Goal: Task Accomplishment & Management: Use online tool/utility

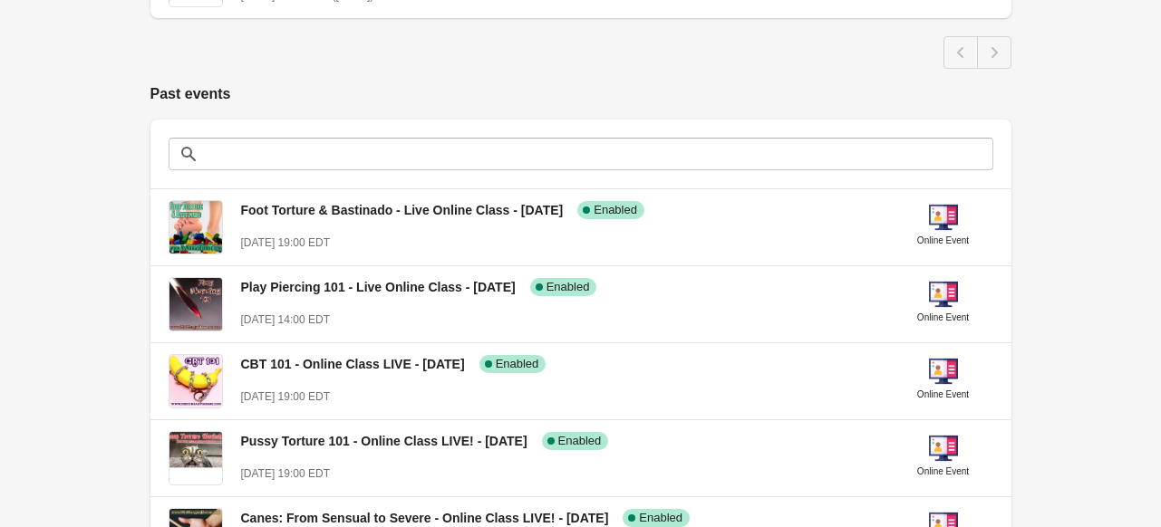
scroll to position [1134, 0]
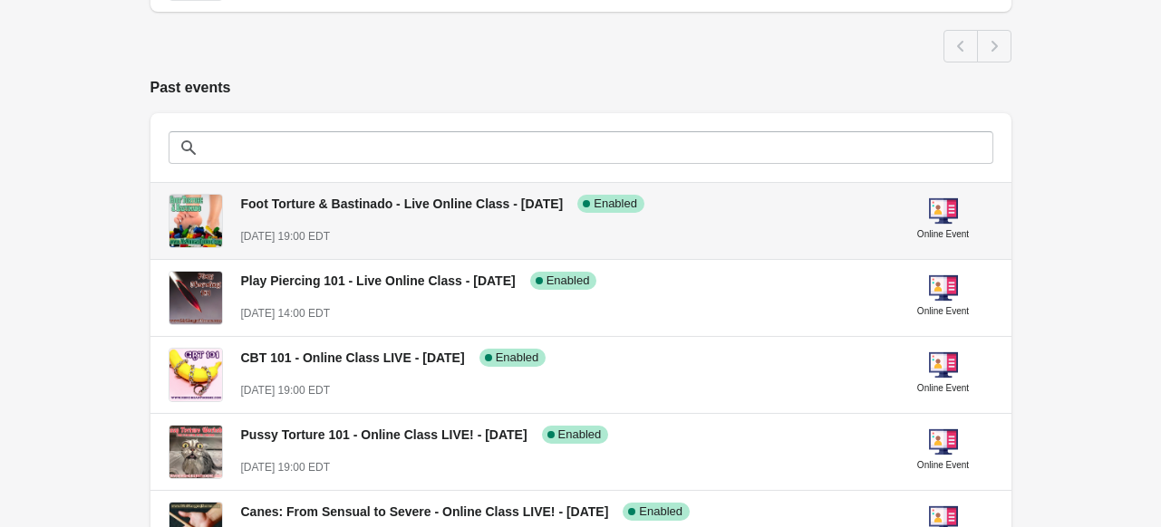
click at [424, 204] on span "Foot Torture & Bastinado - Live Online Class - [DATE]" at bounding box center [402, 204] width 323 height 14
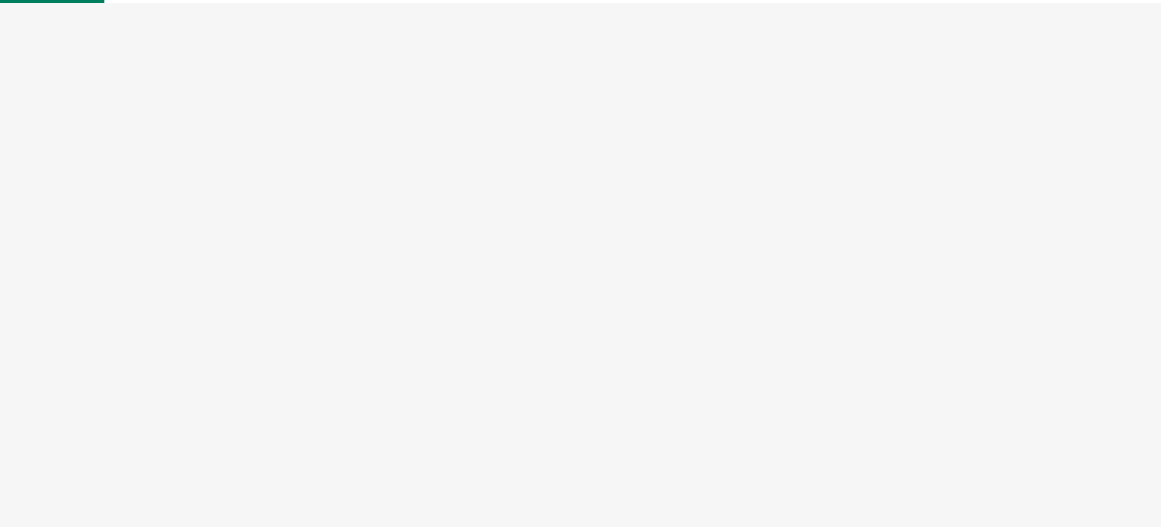
select select "US"
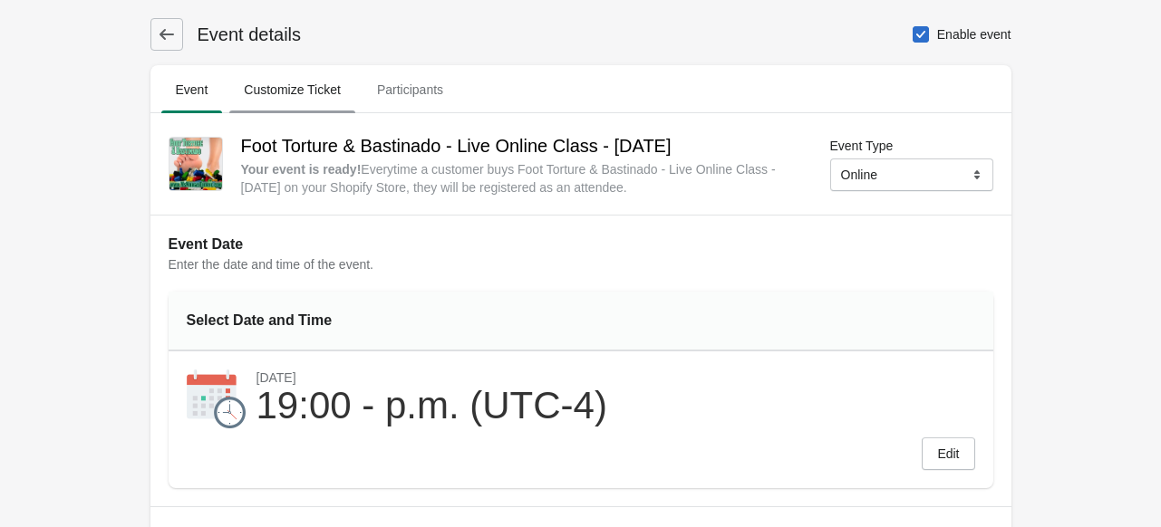
click at [279, 82] on span "Customize Ticket" at bounding box center [292, 89] width 126 height 33
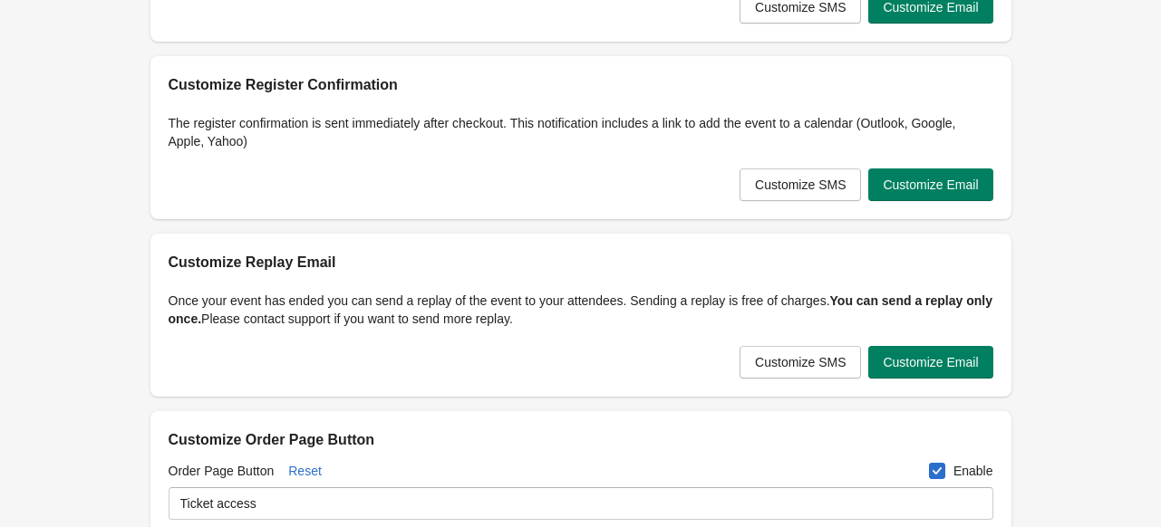
scroll to position [431, 0]
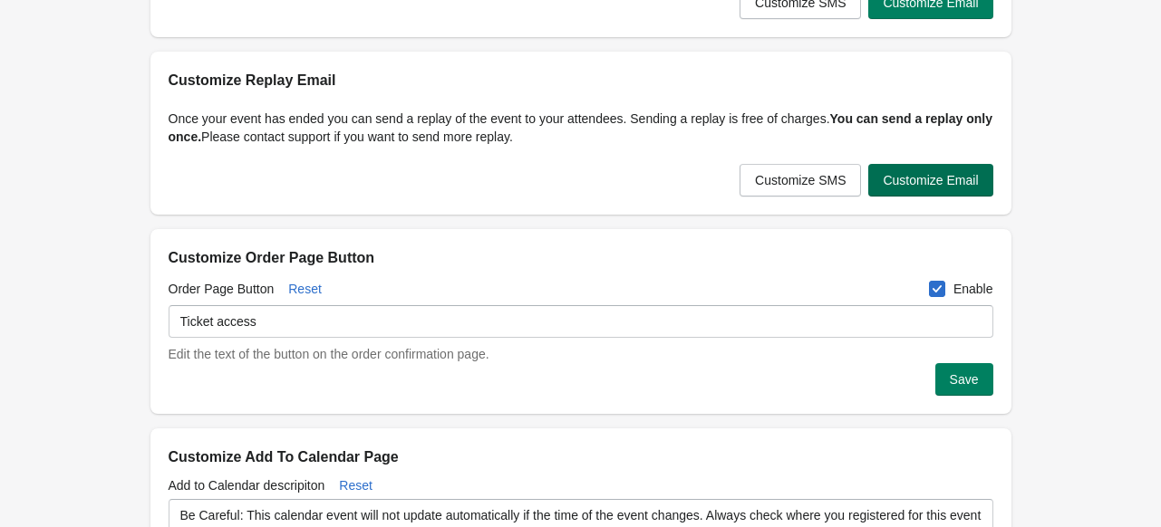
click at [951, 175] on span "Customize Email" at bounding box center [930, 180] width 95 height 14
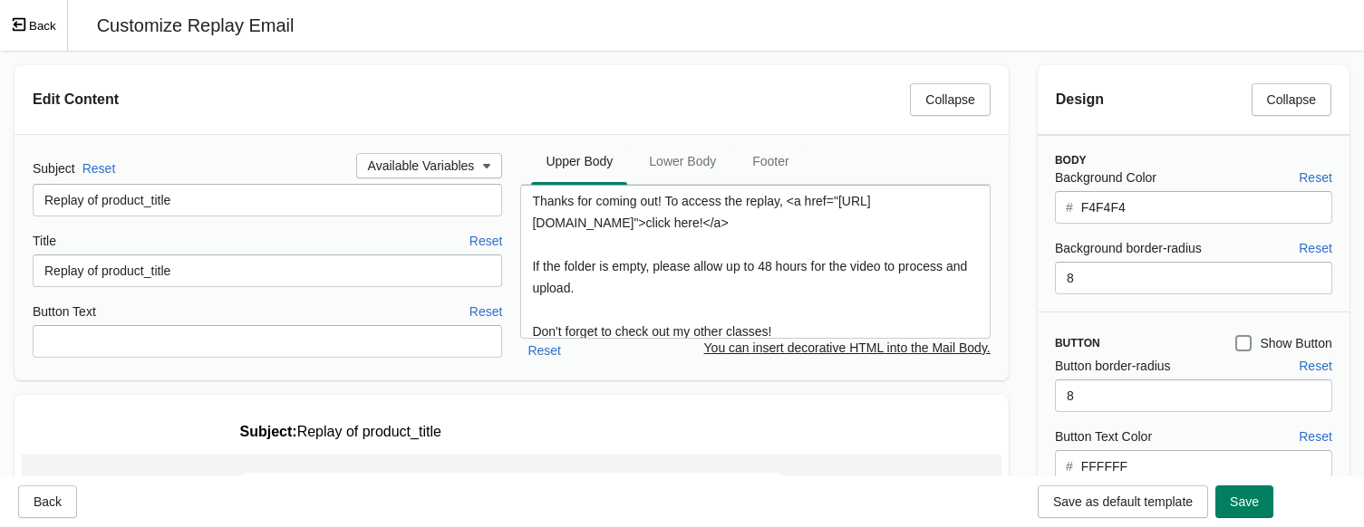
scroll to position [0, 0]
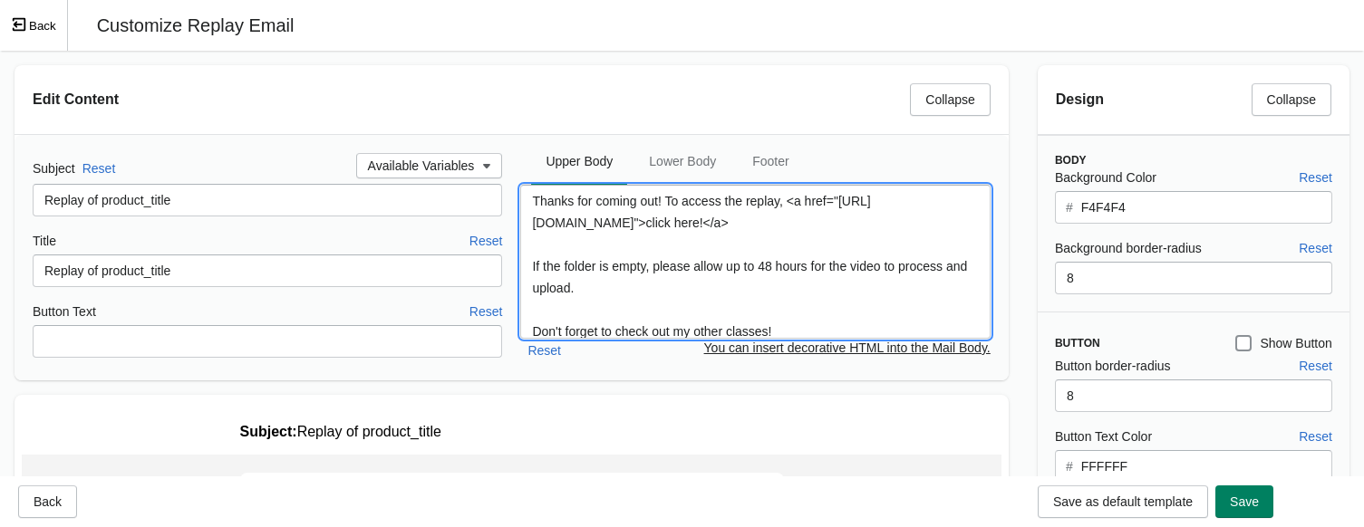
drag, startPoint x: 565, startPoint y: 226, endPoint x: 660, endPoint y: 253, distance: 98.1
click at [660, 253] on body "Skip to content Event details Event Customize Ticket Participants Event Customi…" at bounding box center [682, 263] width 1364 height 527
paste textarea "6QO4uiSYjcCA7rGah5gqGM8P3TjlsjF5"
click at [735, 282] on textarea "Thanks for coming out! To access the replay, <a href="[URL][DOMAIN_NAME]">click…" at bounding box center [754, 262] width 469 height 154
type textarea "Thanks for coming out! To access the replay, <a href="[URL][DOMAIN_NAME]">click…"
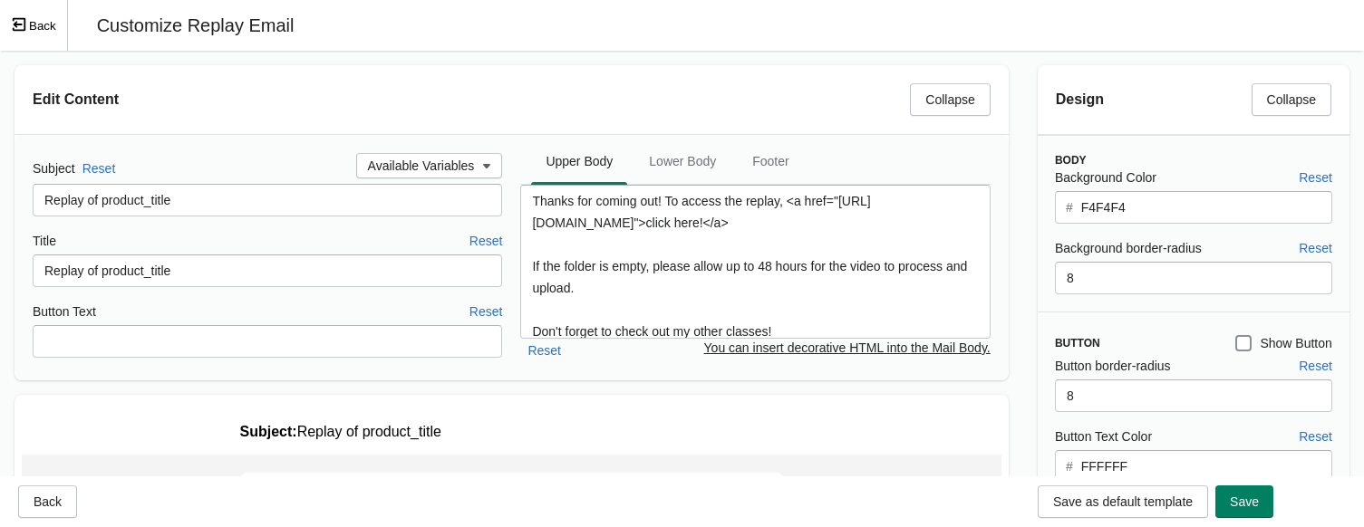
click at [43, 24] on button "Back" at bounding box center [34, 25] width 68 height 51
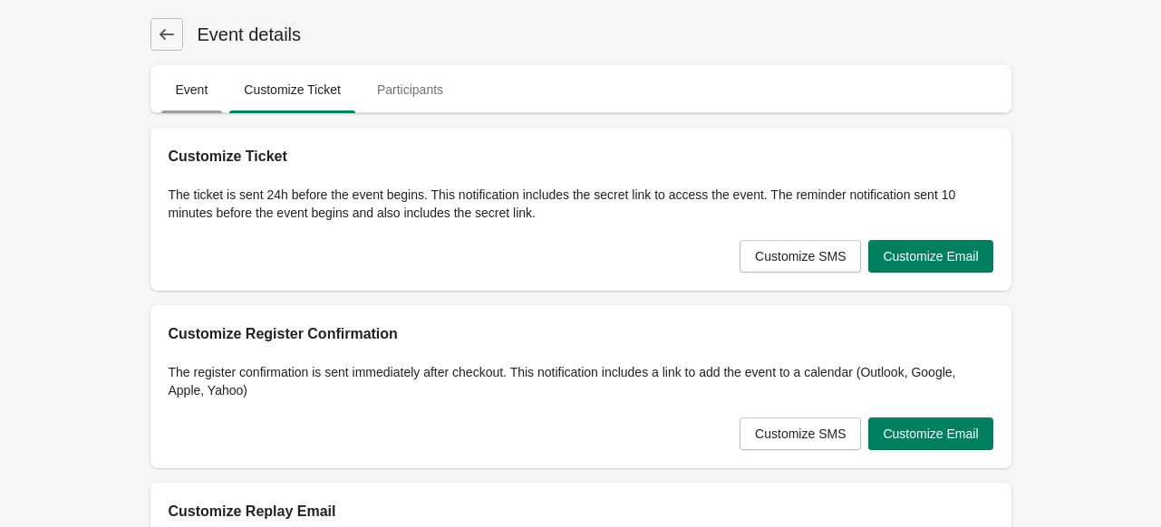
click at [174, 104] on span "Event" at bounding box center [192, 89] width 62 height 33
select select "US"
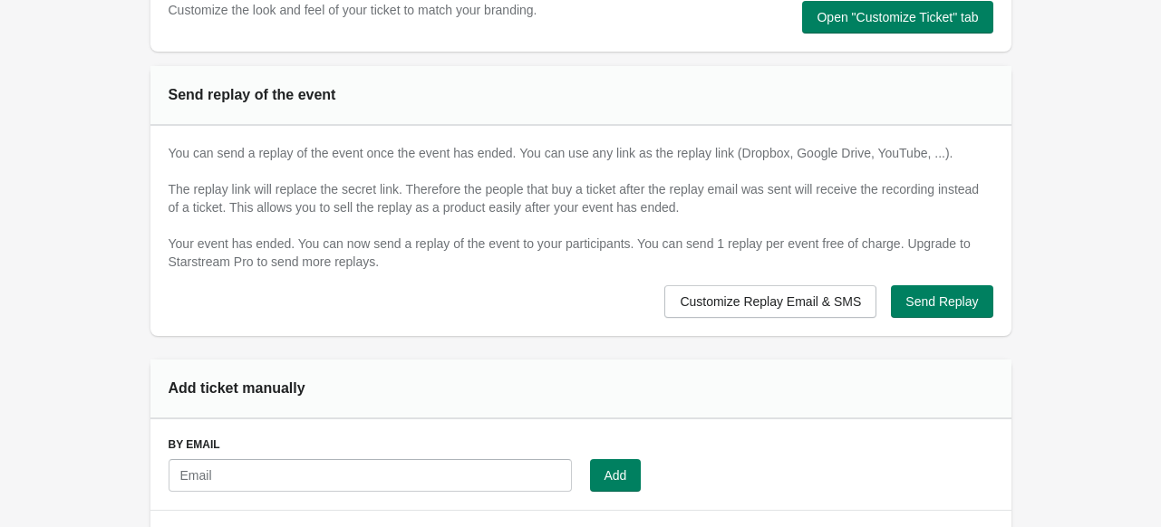
scroll to position [1065, 0]
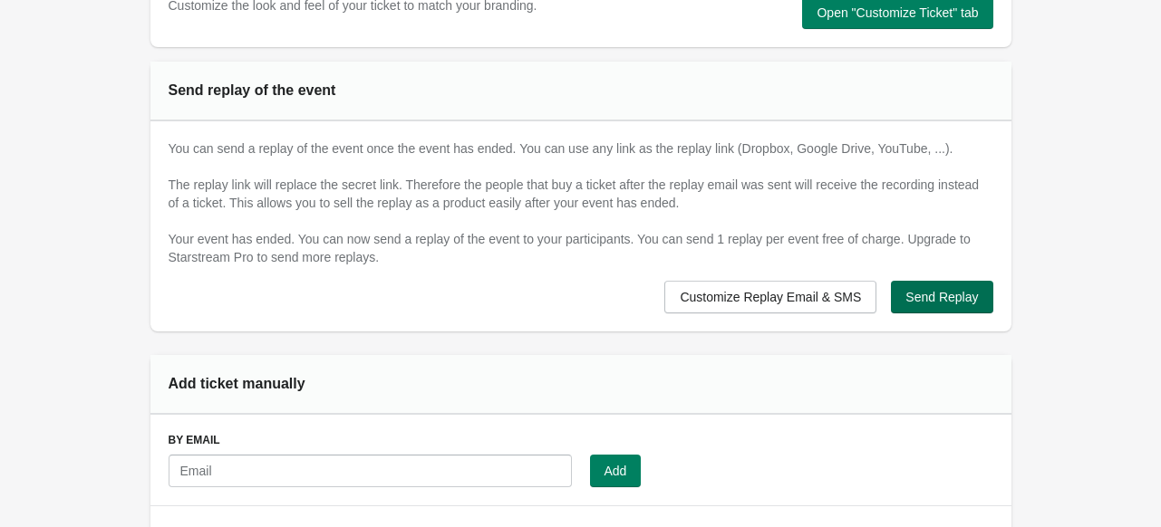
click at [950, 294] on span "Send Replay" at bounding box center [941, 297] width 72 height 14
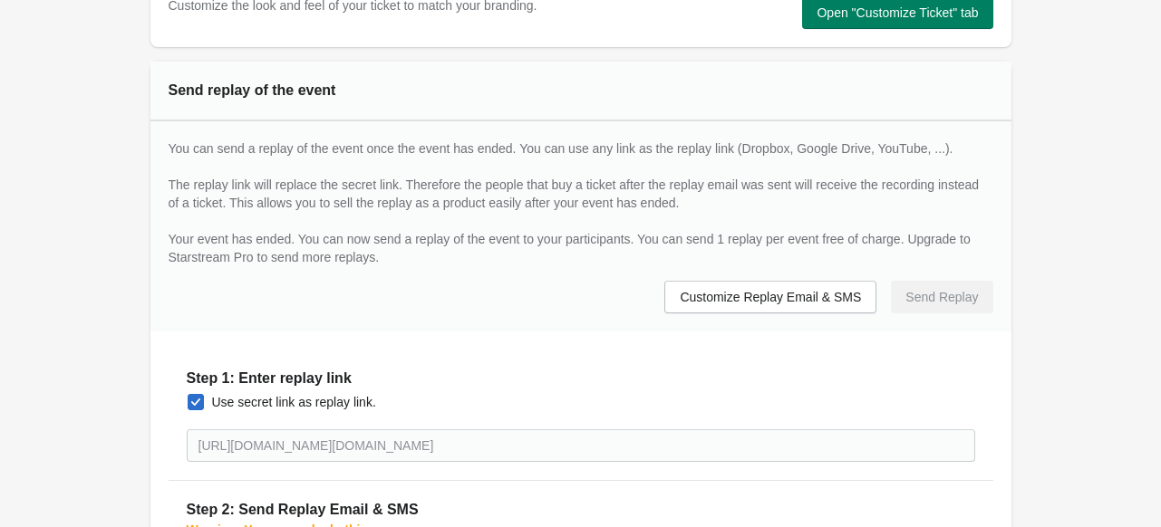
click at [195, 396] on span at bounding box center [196, 402] width 16 height 16
click at [188, 395] on input "Use secret link as replay link." at bounding box center [188, 394] width 1 height 1
checkbox input "false"
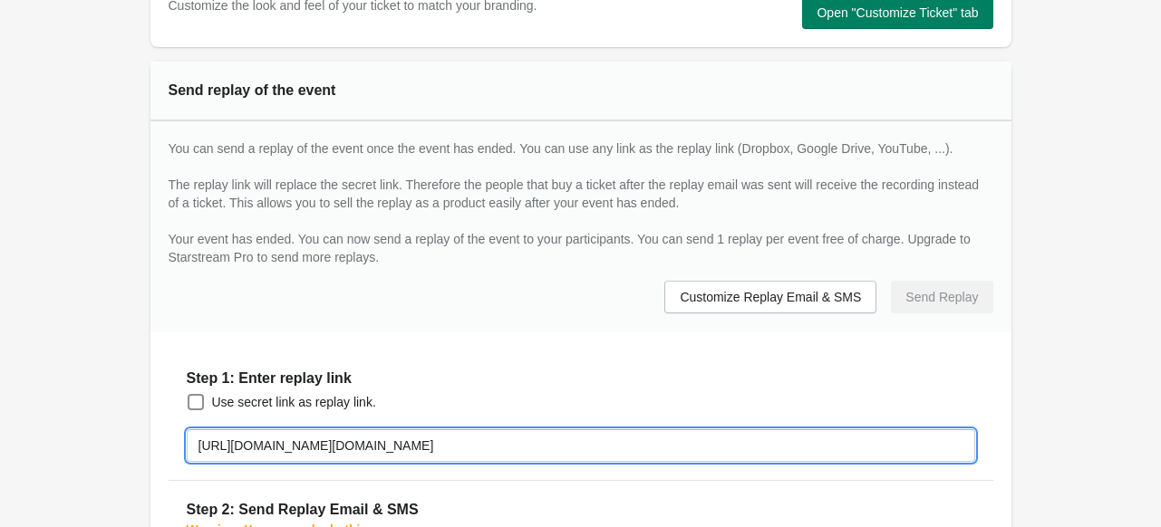
click at [459, 450] on input "[URL][DOMAIN_NAME][DOMAIN_NAME]" at bounding box center [581, 445] width 788 height 33
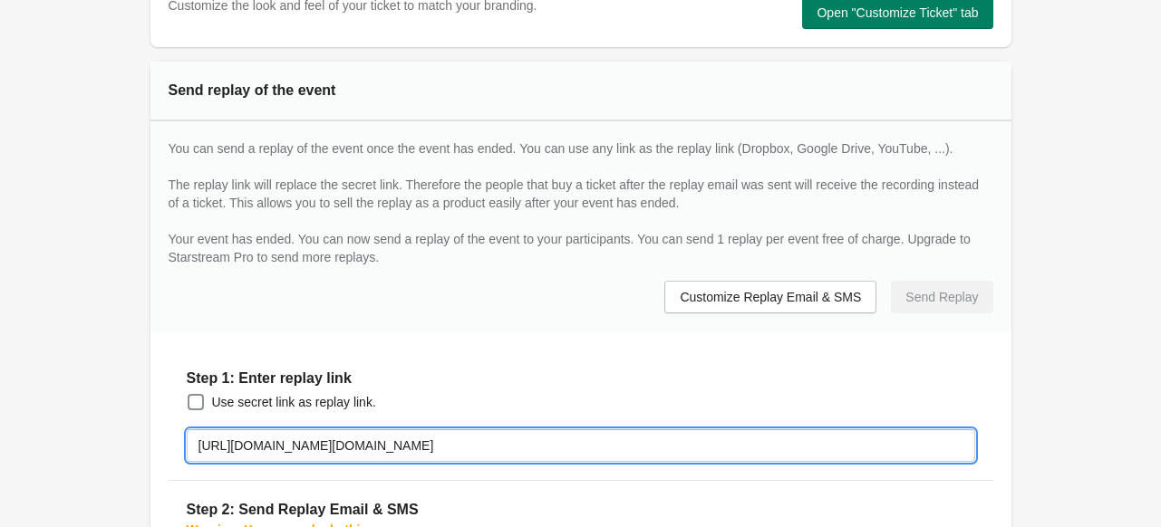
paste input "[DOMAIN_NAME][URL]"
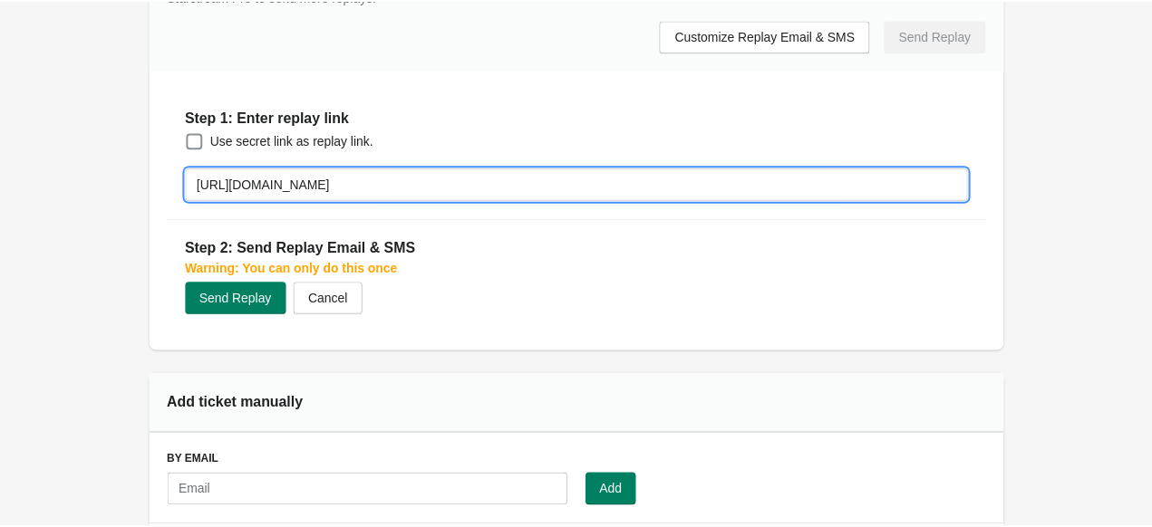
scroll to position [1369, 0]
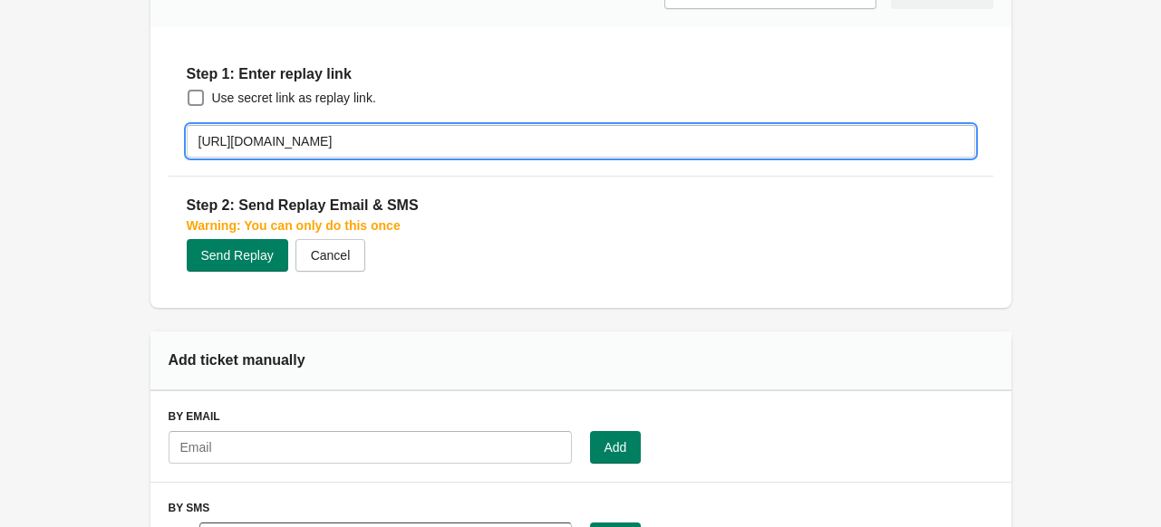
type input "[URL][DOMAIN_NAME]"
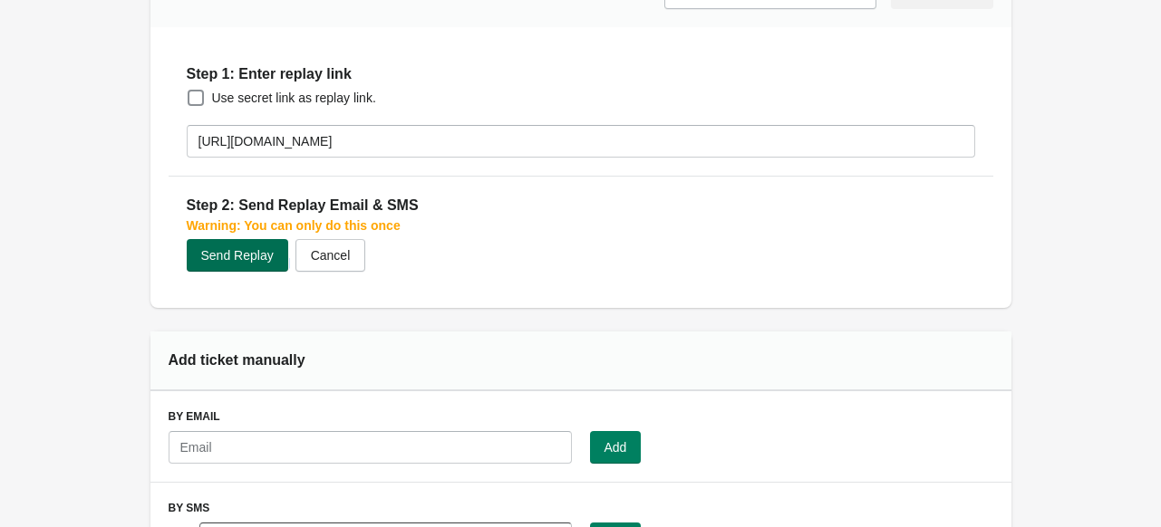
click at [236, 251] on span "Send Replay" at bounding box center [237, 255] width 72 height 14
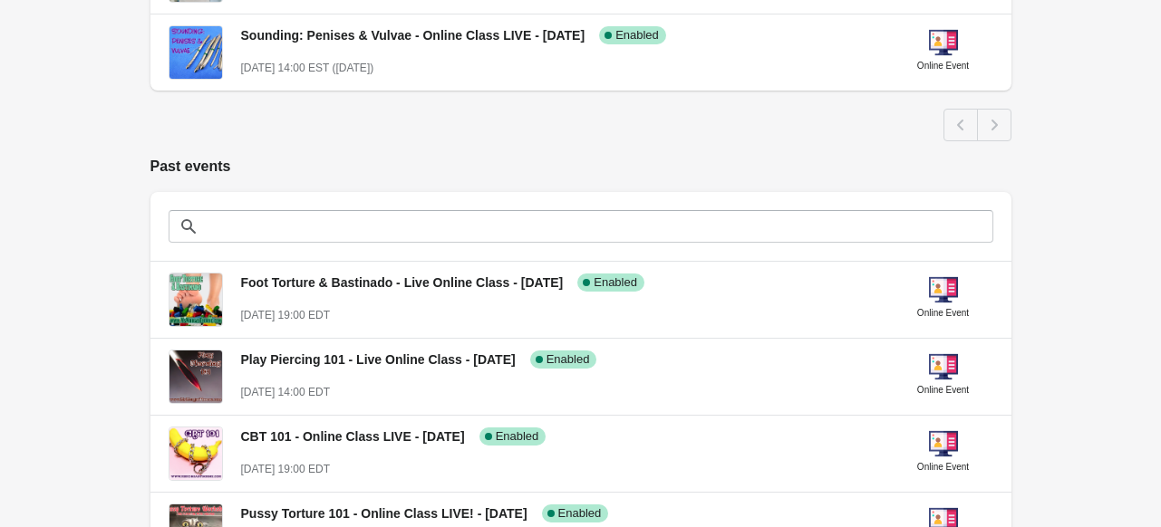
scroll to position [1056, 0]
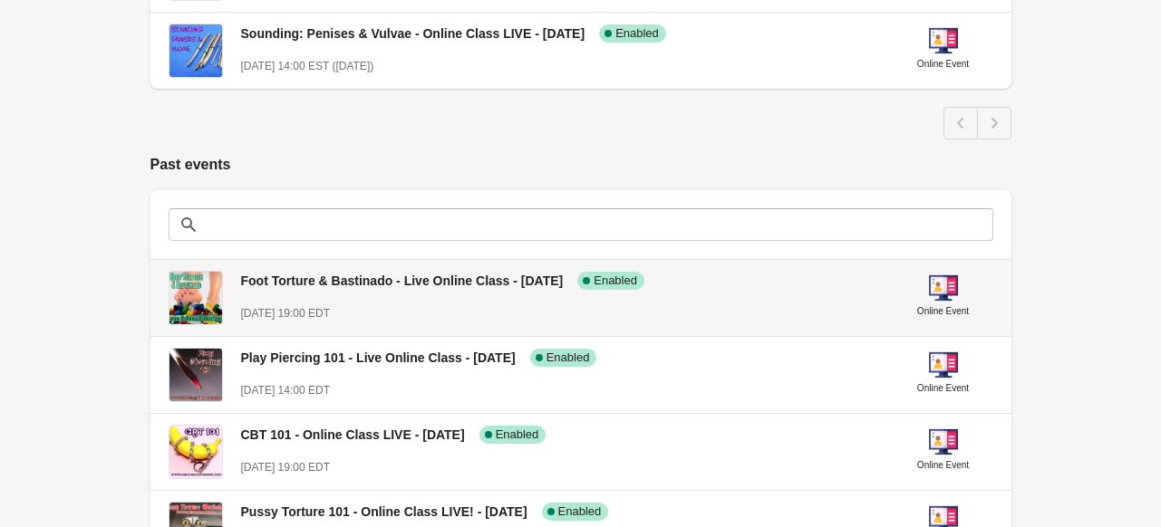
click at [406, 314] on div "[DATE] 19:00 EDT" at bounding box center [560, 313] width 638 height 18
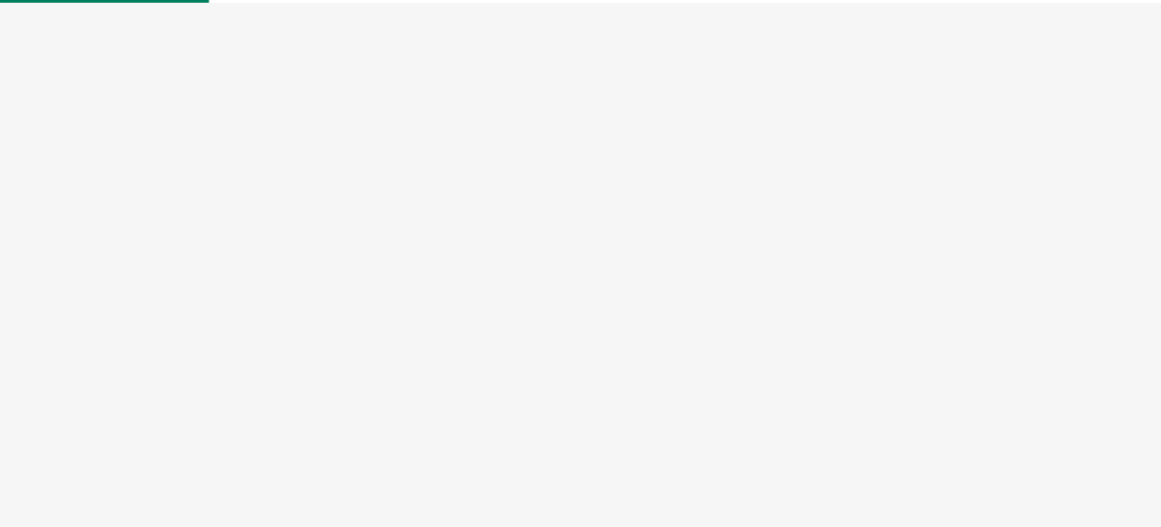
select select "US"
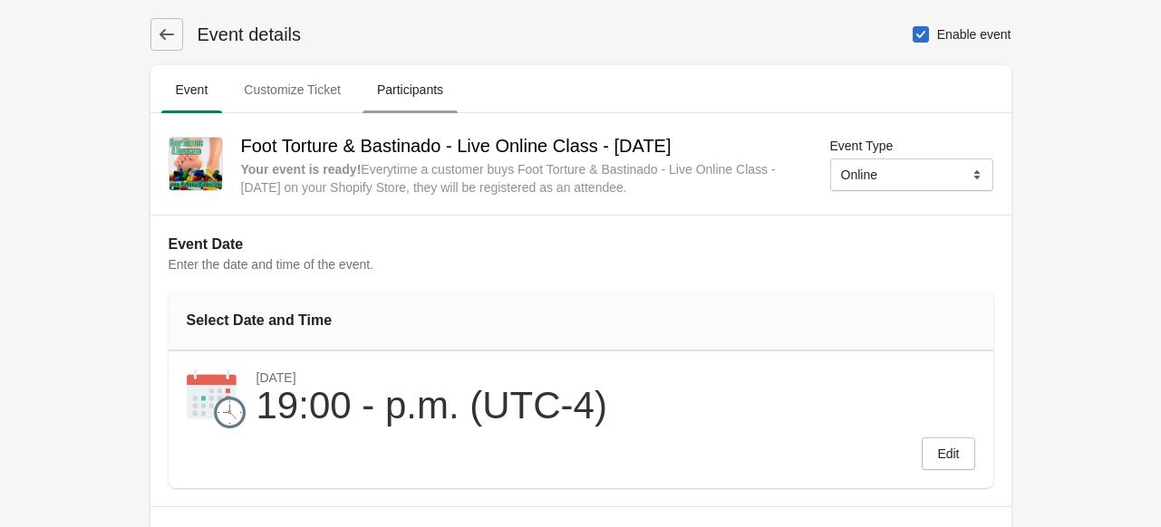
click at [399, 79] on span "Participants" at bounding box center [409, 89] width 95 height 33
select select "US"
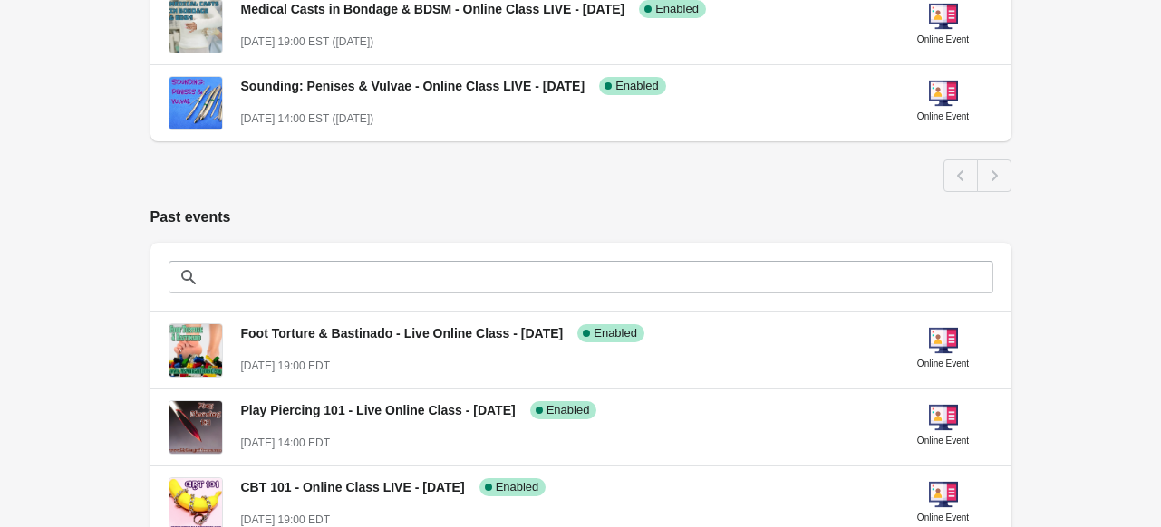
scroll to position [1171, 0]
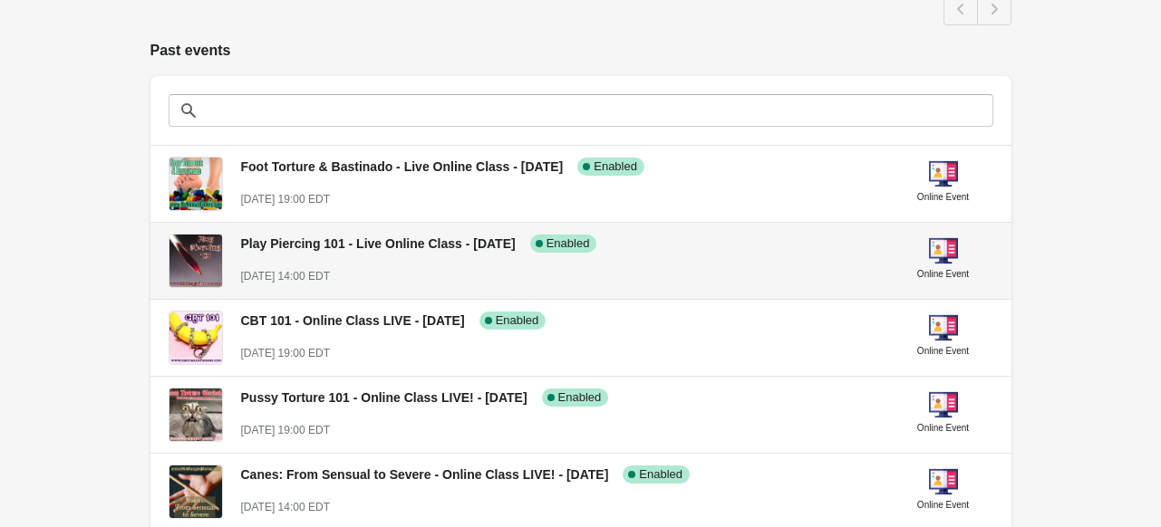
click at [410, 258] on div "Play Piercing 101 - Live Online Class - October 11, 2025 Success Complete Enabl…" at bounding box center [560, 252] width 638 height 66
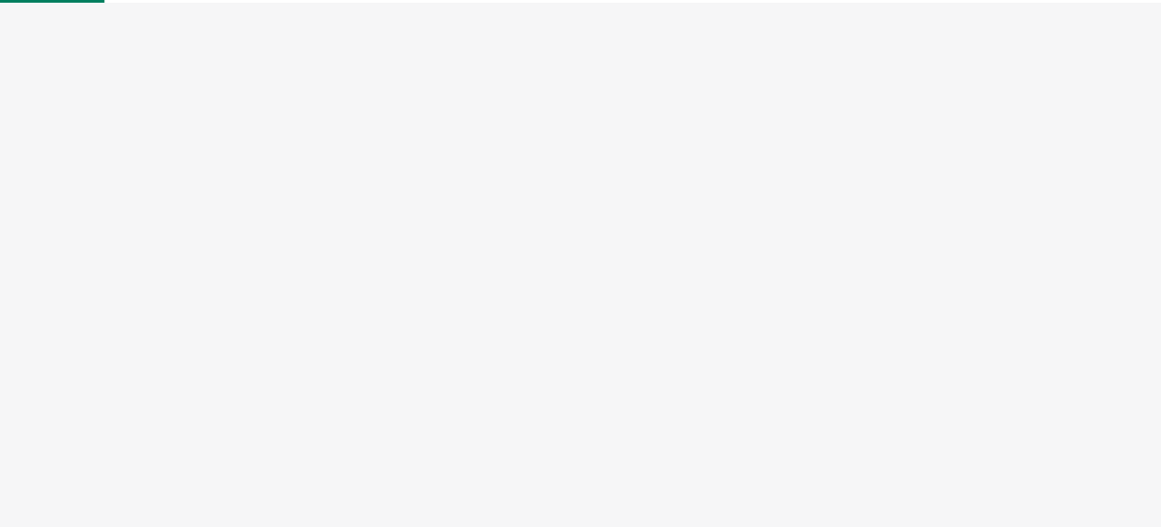
select select "US"
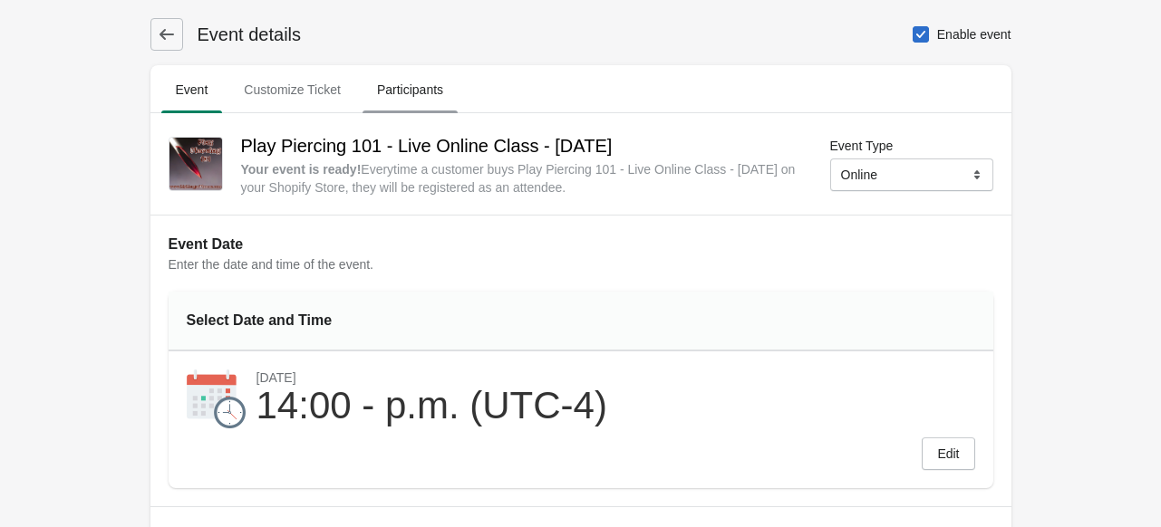
click at [409, 89] on span "Participants" at bounding box center [409, 89] width 95 height 33
select select "US"
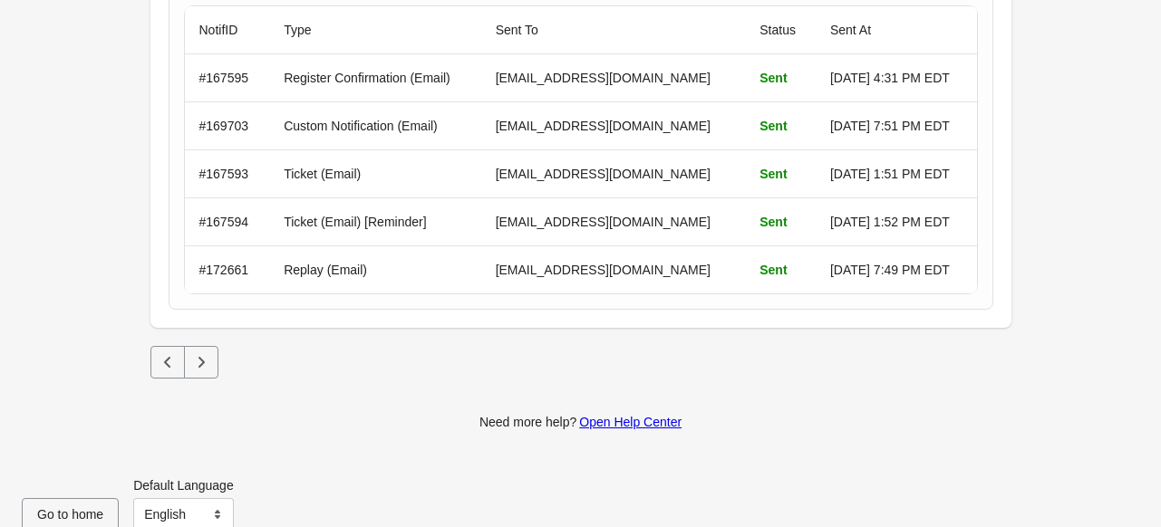
scroll to position [6556, 0]
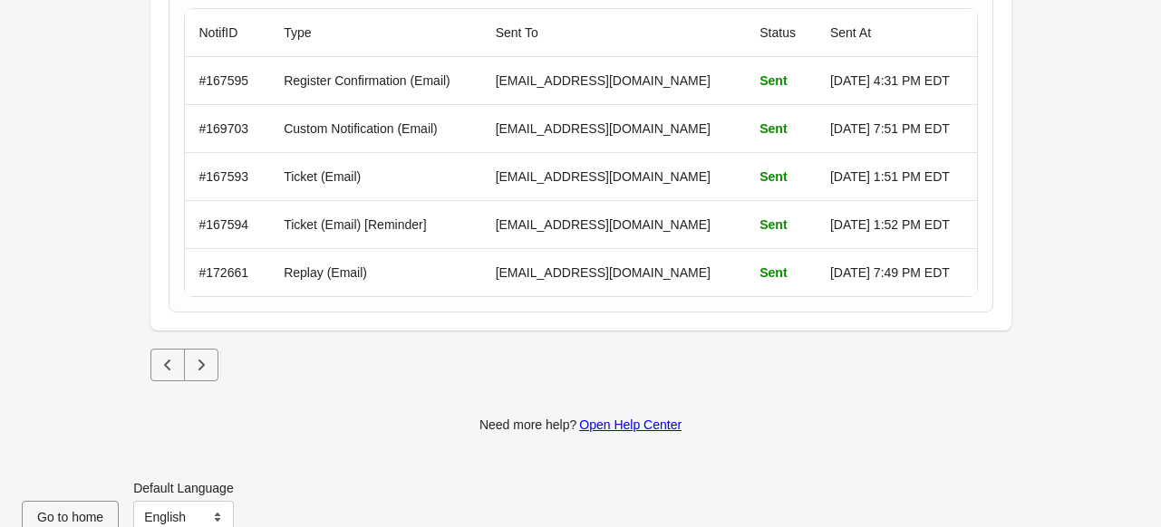
click at [189, 349] on button "Next" at bounding box center [201, 365] width 34 height 33
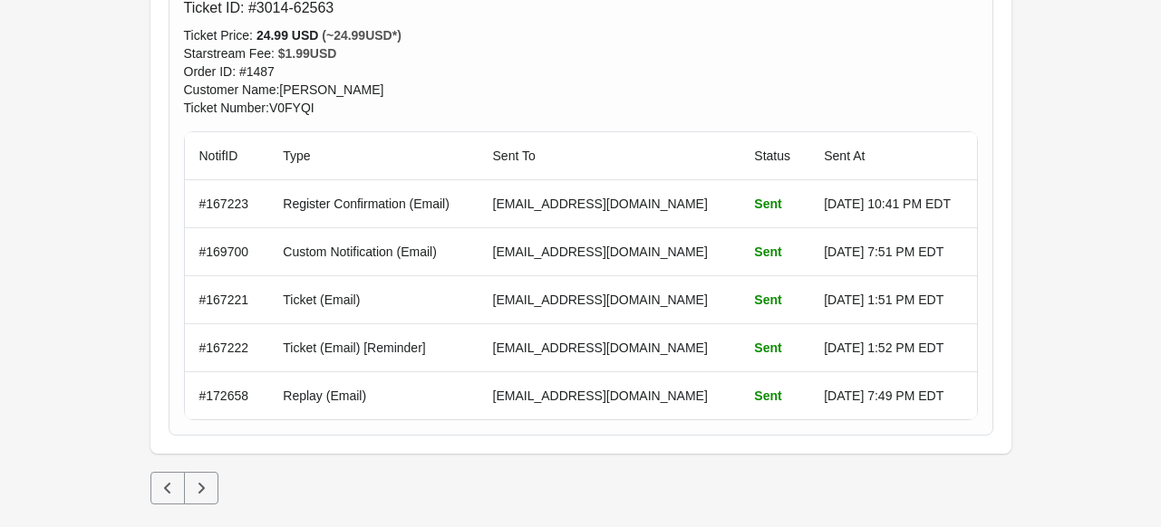
scroll to position [1712, 0]
